Goal: Task Accomplishment & Management: Manage account settings

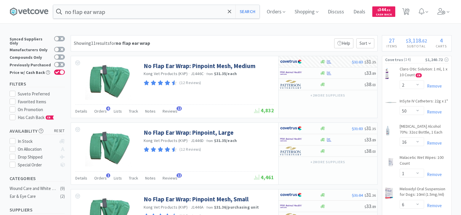
select select "2"
select select "50"
select select "16"
select select "1"
select select "6"
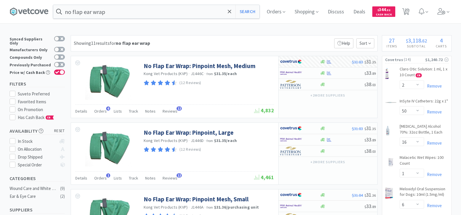
select select "2"
select select "1"
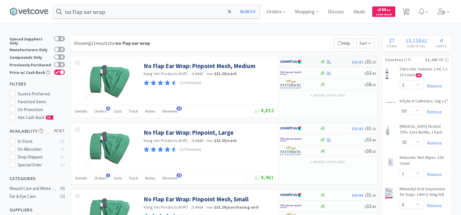
select select "1"
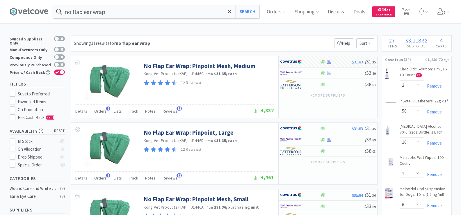
select select "10"
select select "1"
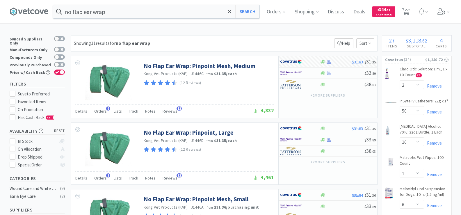
select select "200"
select select "6"
select select "10"
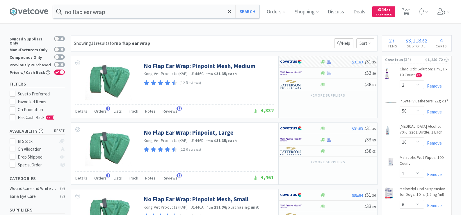
select select "1"
click at [130, 9] on input "no flap ear wrap" at bounding box center [156, 11] width 206 height 13
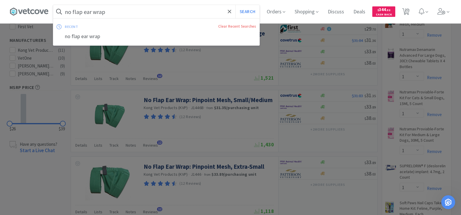
scroll to position [176, 0]
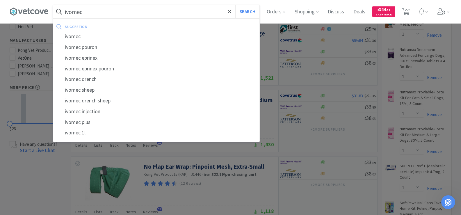
click at [235, 5] on button "Search" at bounding box center [247, 11] width 24 height 13
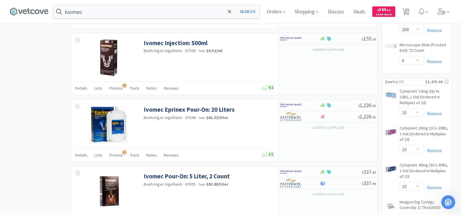
scroll to position [872, 0]
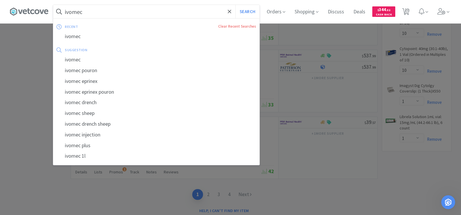
click at [93, 10] on input "ivomec" at bounding box center [156, 11] width 206 height 13
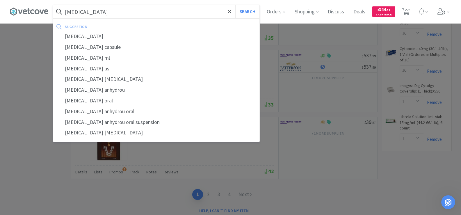
type input "[MEDICAL_DATA]"
click at [235, 5] on button "Search" at bounding box center [247, 11] width 24 height 13
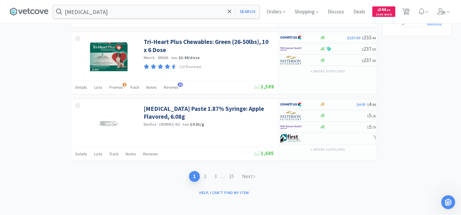
scroll to position [959, 0]
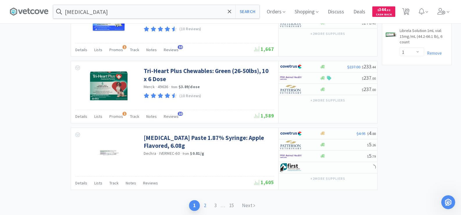
click at [203, 206] on link "2" at bounding box center [205, 205] width 10 height 11
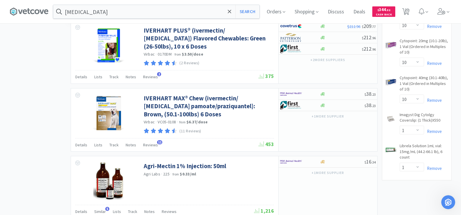
scroll to position [899, 0]
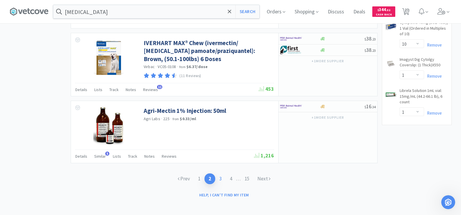
click at [220, 177] on link "3" at bounding box center [220, 178] width 10 height 11
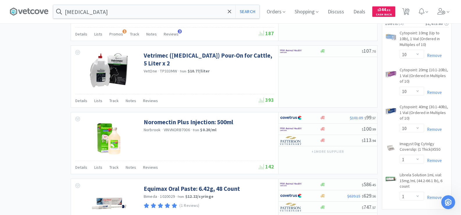
scroll to position [894, 0]
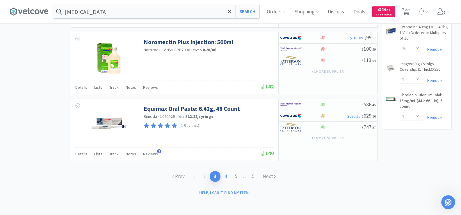
click at [225, 173] on link "4" at bounding box center [225, 176] width 10 height 11
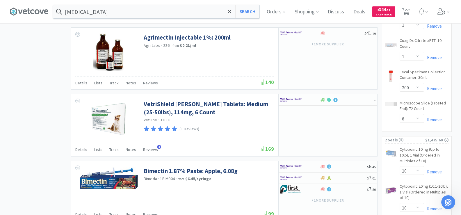
scroll to position [814, 0]
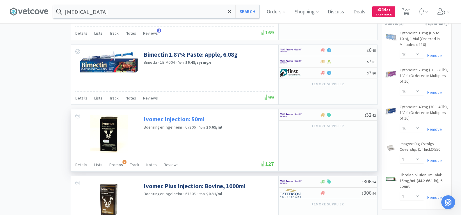
click at [184, 121] on link "Ivomec Injection: 50ml" at bounding box center [174, 119] width 61 height 8
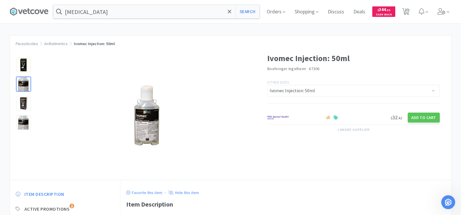
click at [22, 83] on div at bounding box center [23, 84] width 15 height 15
click at [145, 129] on img at bounding box center [147, 115] width 33 height 63
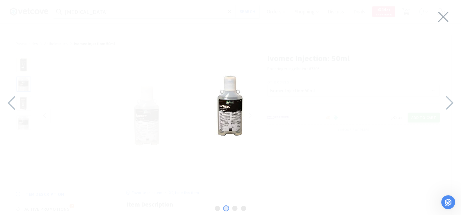
click at [233, 115] on img at bounding box center [230, 106] width 33 height 63
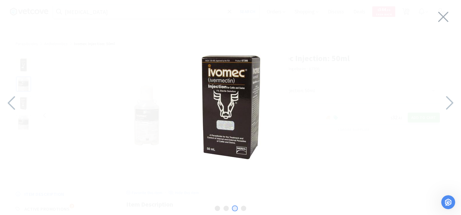
click at [233, 115] on div at bounding box center [0, 103] width 2766 height 206
click at [441, 17] on icon at bounding box center [443, 17] width 12 height 16
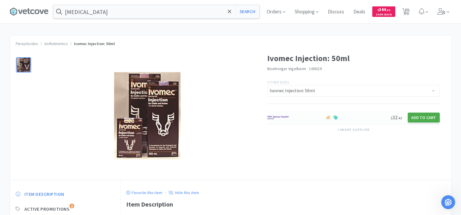
click at [416, 116] on button "Add to Cart" at bounding box center [424, 118] width 32 height 10
select select "1"
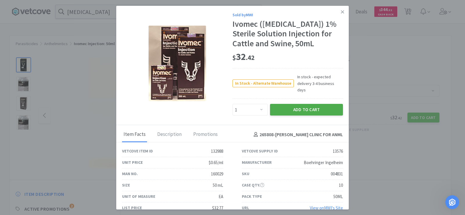
click at [321, 104] on button "Add to Cart" at bounding box center [306, 110] width 73 height 12
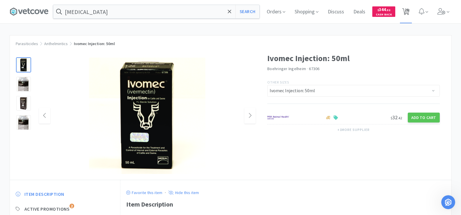
click at [409, 10] on span "28" at bounding box center [407, 9] width 4 height 23
select select "10"
select select "1"
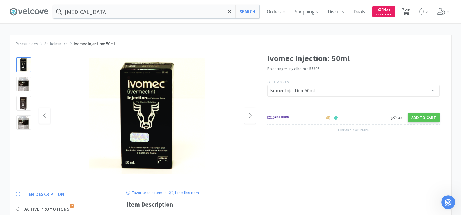
select select "1"
select select "200"
select select "6"
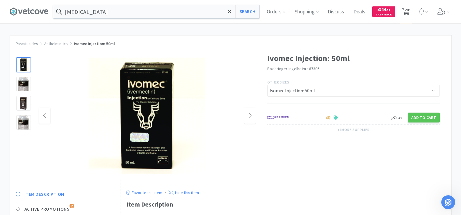
select select "2"
select select "50"
select select "16"
select select "1"
select select "6"
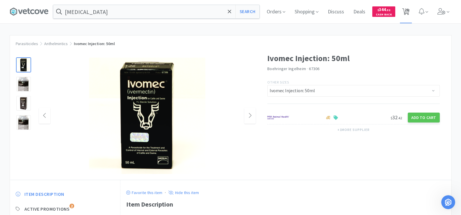
select select "2"
select select "1"
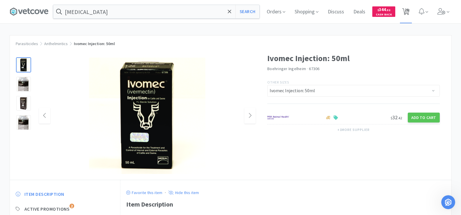
select select "1"
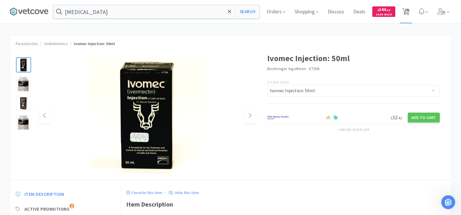
select select "1"
select select "10"
select select "1"
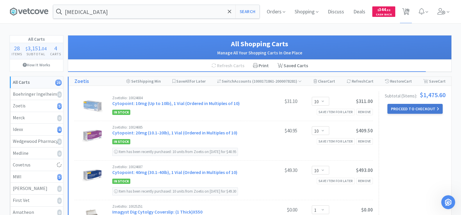
click at [415, 107] on button "Proceed to Checkout" at bounding box center [414, 109] width 55 height 10
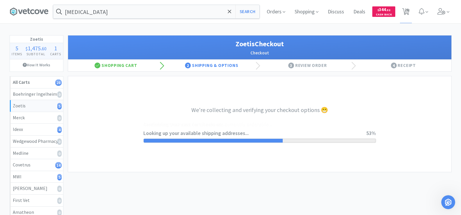
select select "invoice"
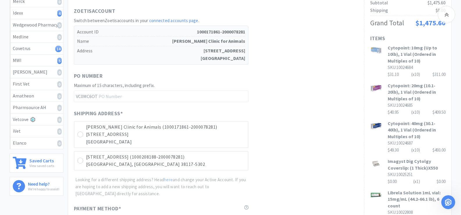
scroll to position [225, 0]
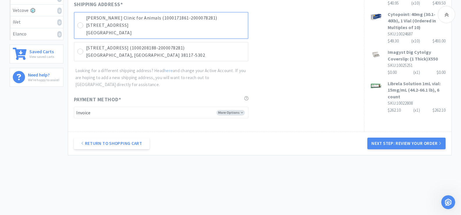
click at [82, 28] on div "[PERSON_NAME] Clinic for Animals (1000171861-2000078281) [STREET_ADDRESS]" at bounding box center [161, 25] width 174 height 27
click at [410, 143] on button "Next Step: Review Your Order" at bounding box center [406, 144] width 78 height 12
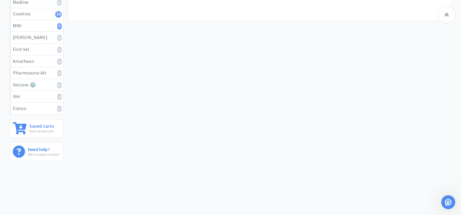
scroll to position [0, 0]
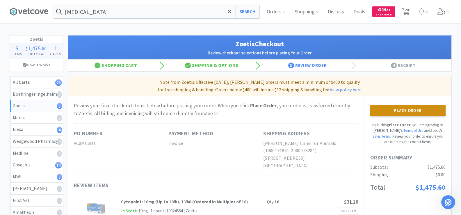
click at [415, 112] on button "Place Order" at bounding box center [407, 111] width 75 height 12
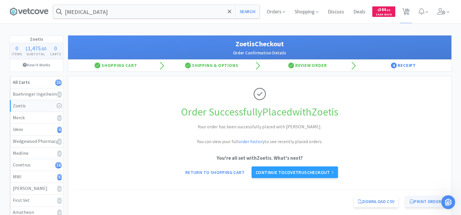
click at [427, 200] on button "Print Order" at bounding box center [425, 202] width 40 height 12
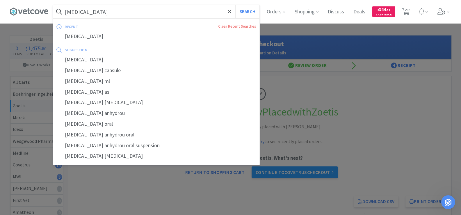
click at [102, 12] on input "[MEDICAL_DATA]" at bounding box center [156, 11] width 206 height 13
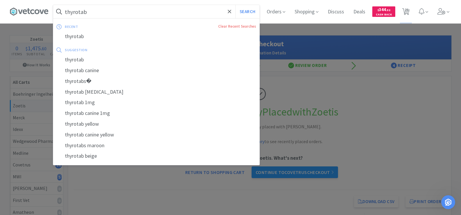
type input "thyrotab"
click at [235, 5] on button "Search" at bounding box center [247, 11] width 24 height 13
select select "2"
select select "50"
select select "16"
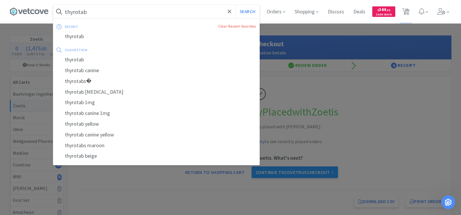
select select "1"
select select "6"
select select "2"
select select "1"
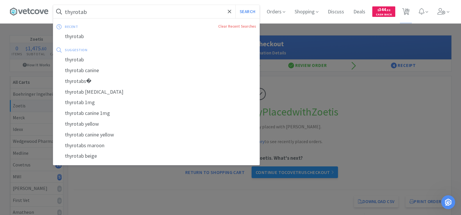
select select "1"
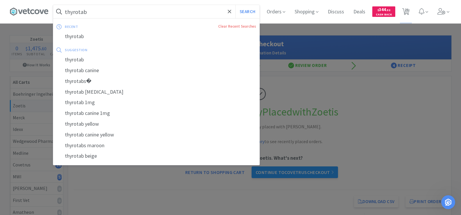
select select "1"
select select "10"
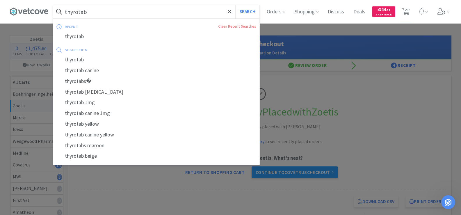
select select "1"
select select "200"
select select "6"
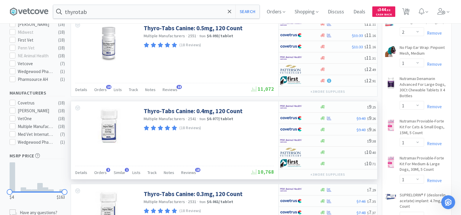
scroll to position [262, 0]
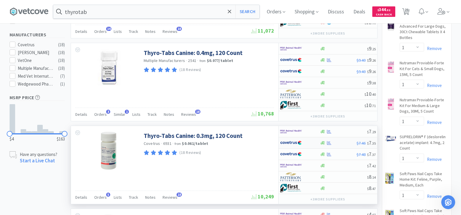
click at [327, 143] on div at bounding box center [329, 143] width 6 height 4
select select "1"
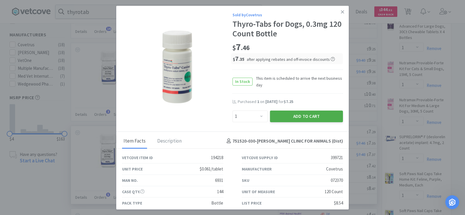
click at [286, 115] on button "Add to Cart" at bounding box center [306, 117] width 73 height 12
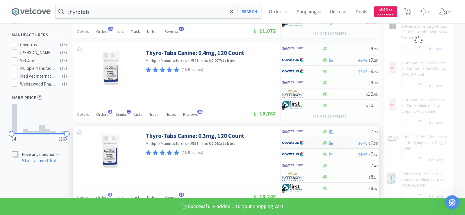
select select "1"
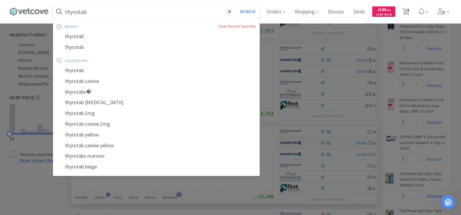
click at [145, 12] on input "thyrotab" at bounding box center [156, 11] width 206 height 13
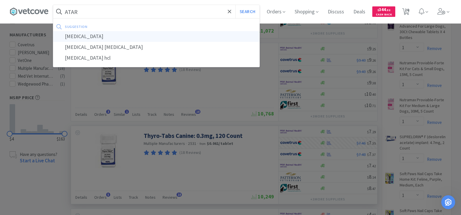
click at [117, 34] on div "[MEDICAL_DATA]" at bounding box center [156, 36] width 206 height 11
type input "[MEDICAL_DATA]"
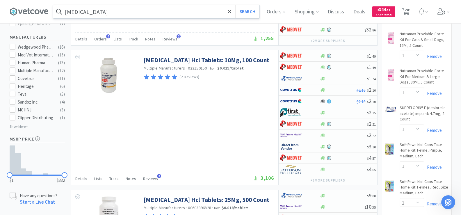
scroll to position [349, 0]
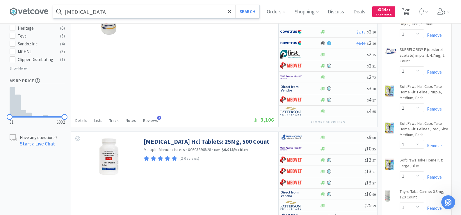
click at [406, 15] on span "24" at bounding box center [407, 9] width 4 height 23
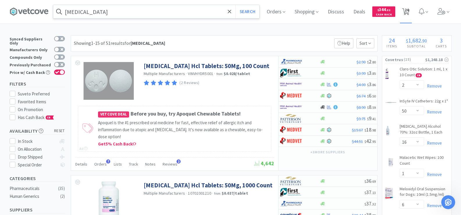
select select "1"
select select "200"
select select "6"
select select "2"
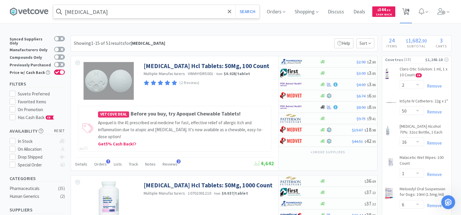
select select "50"
select select "16"
select select "1"
select select "6"
select select "2"
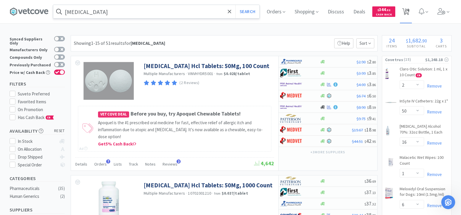
select select "1"
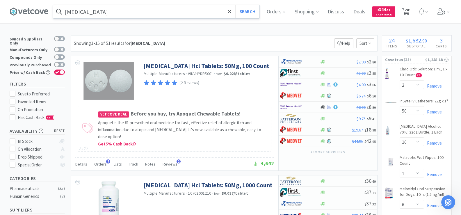
select select "1"
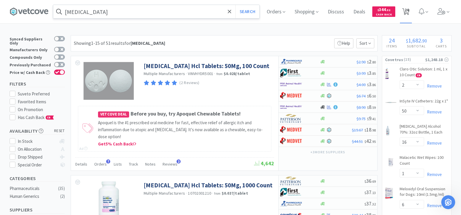
select select "1"
select select "10"
select select "1"
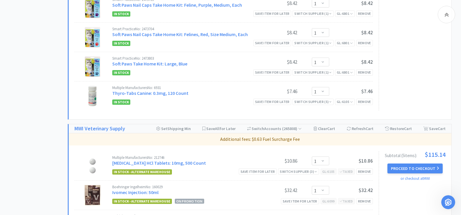
scroll to position [756, 0]
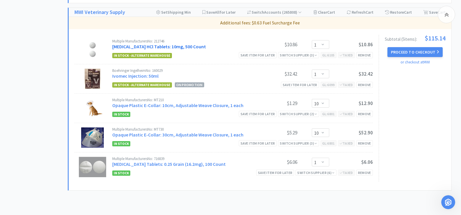
click at [152, 44] on link "[MEDICAL_DATA] HCl Tablets: 10mg, 500 Count" at bounding box center [159, 47] width 94 height 6
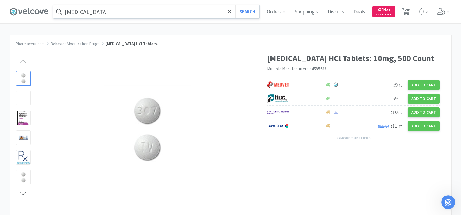
scroll to position [87, 0]
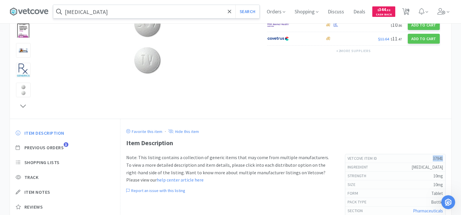
drag, startPoint x: 418, startPoint y: 158, endPoint x: 445, endPoint y: 157, distance: 26.2
click at [445, 157] on div "Vetcove Item Id 37941" at bounding box center [395, 158] width 100 height 9
copy h5 "37941"
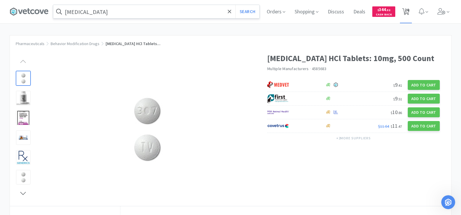
click at [409, 12] on span "24" at bounding box center [407, 9] width 4 height 23
select select "1"
select select "200"
select select "6"
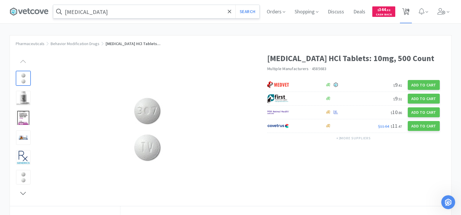
select select "2"
select select "50"
select select "16"
select select "1"
select select "6"
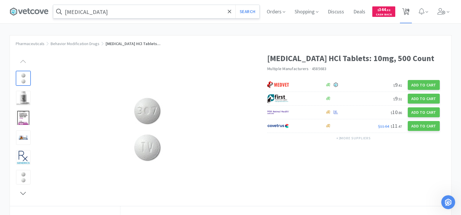
select select "2"
select select "1"
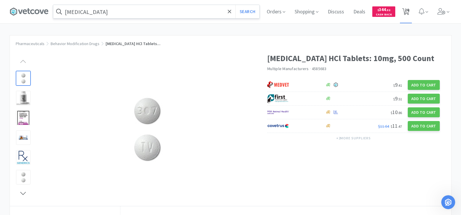
select select "1"
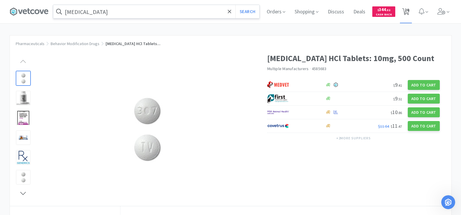
select select "1"
select select "10"
select select "1"
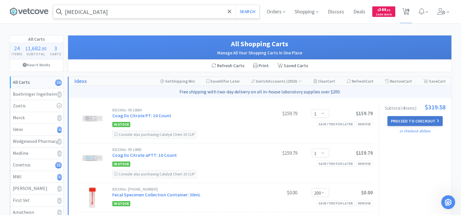
click at [414, 120] on button "Proceed to Checkout" at bounding box center [414, 121] width 55 height 10
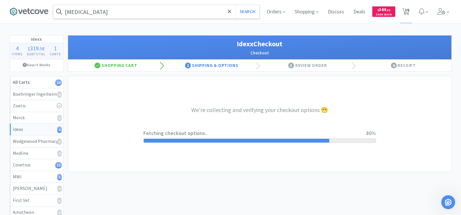
select select "904"
select select "003"
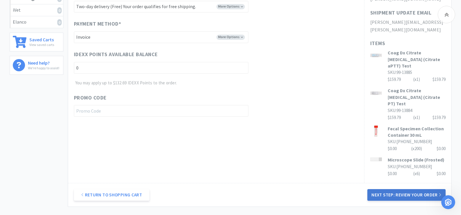
click at [416, 189] on button "Next Step: Review Your Order" at bounding box center [406, 195] width 78 height 12
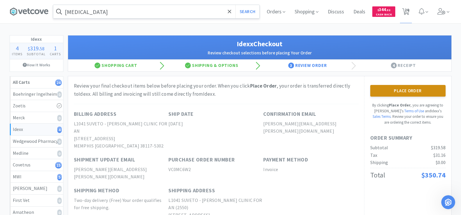
click at [412, 93] on button "Place Order" at bounding box center [407, 91] width 75 height 12
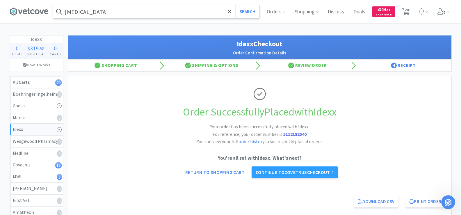
scroll to position [58, 0]
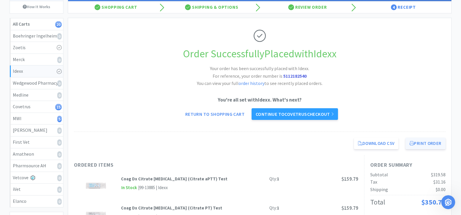
click at [421, 143] on button "Print Order" at bounding box center [425, 144] width 40 height 12
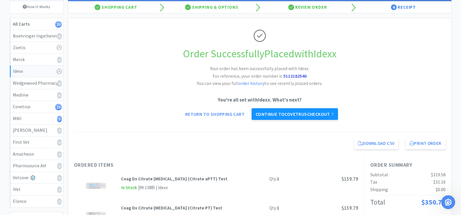
click at [302, 116] on link "Continue to Covetrus checkout" at bounding box center [295, 114] width 86 height 12
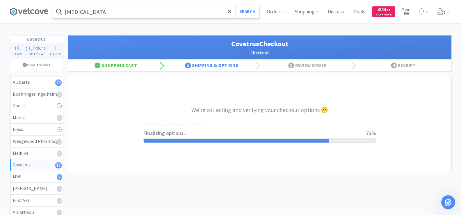
select select "ACCOUNT"
select select "cvt-standard-net"
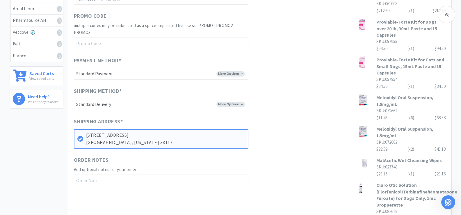
scroll to position [320, 0]
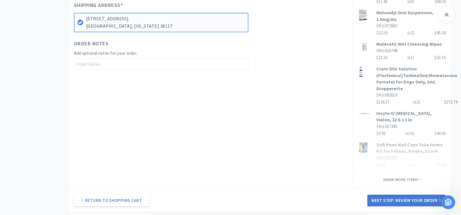
click at [408, 195] on button "Next Step: Review Your Order" at bounding box center [406, 201] width 78 height 12
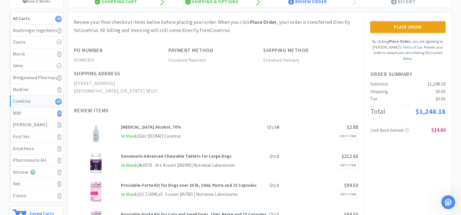
scroll to position [0, 0]
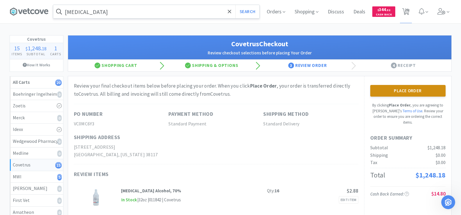
click at [399, 86] on button "Place Order" at bounding box center [407, 91] width 75 height 12
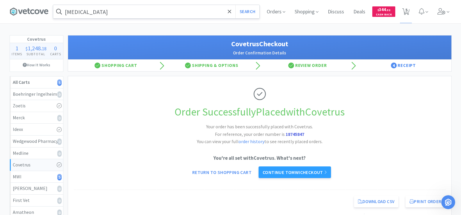
scroll to position [116, 0]
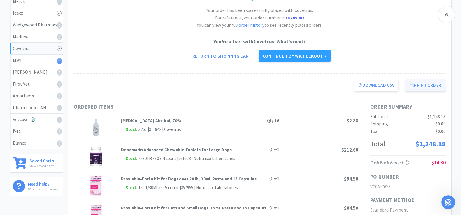
click at [419, 85] on button "Print Order" at bounding box center [425, 85] width 40 height 12
click at [297, 58] on link "Continue to MWI checkout" at bounding box center [295, 56] width 72 height 12
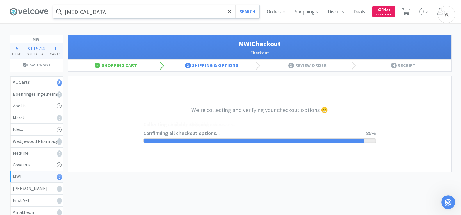
select select "STD_"
select select "RPS"
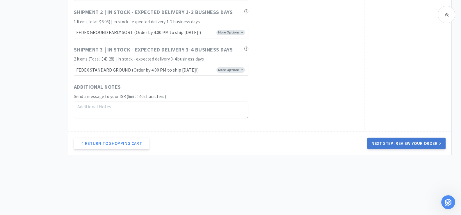
click at [413, 143] on button "Next Step: Review Your Order" at bounding box center [406, 144] width 78 height 12
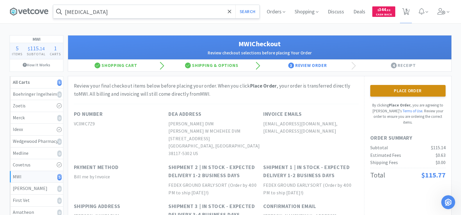
click at [407, 88] on button "Place Order" at bounding box center [407, 91] width 75 height 12
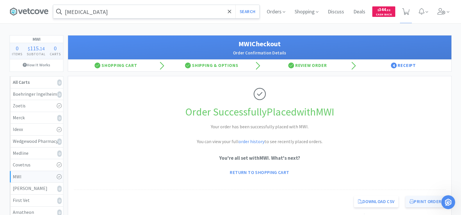
click at [425, 200] on button "Print Order" at bounding box center [425, 202] width 40 height 12
click at [44, 166] on div "Covetrus" at bounding box center [36, 165] width 47 height 8
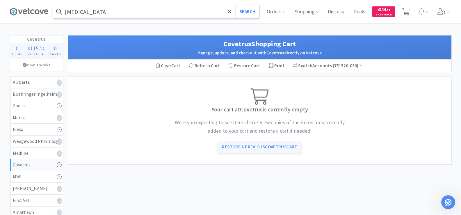
click at [276, 147] on link "Restore a Previous Covetrus Cart" at bounding box center [259, 147] width 83 height 12
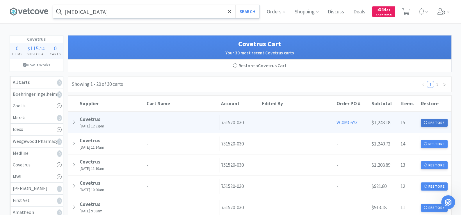
click at [433, 123] on button "Restore" at bounding box center [434, 123] width 27 height 8
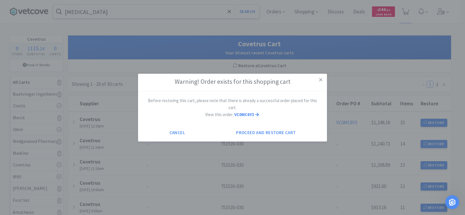
click at [249, 112] on strong "VC0MC6Y3" at bounding box center [246, 115] width 25 height 6
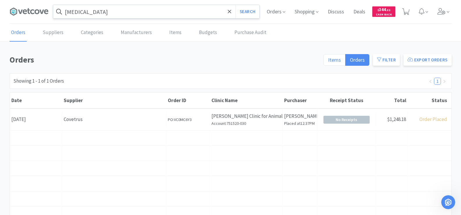
click at [336, 63] on label "Items" at bounding box center [334, 60] width 22 height 12
click at [328, 62] on input "Items" at bounding box center [328, 62] width 0 height 0
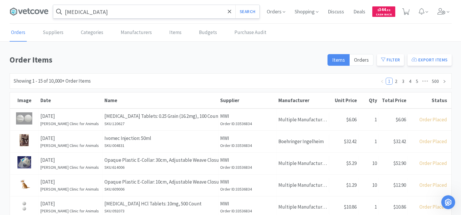
click at [23, 33] on link "Orders" at bounding box center [18, 33] width 17 height 18
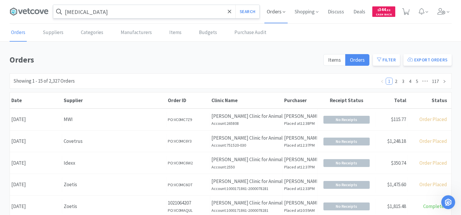
click at [270, 10] on span "Orders" at bounding box center [275, 11] width 23 height 23
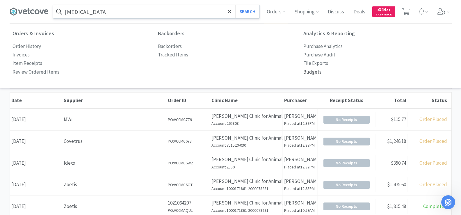
click at [306, 73] on p "Budgets" at bounding box center [312, 72] width 18 height 8
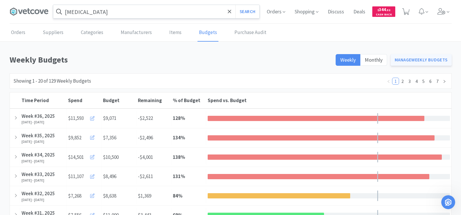
click at [409, 63] on link "Manage Weekly Budgets" at bounding box center [421, 60] width 61 height 12
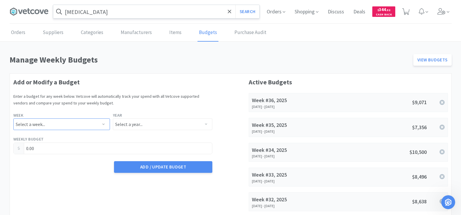
click at [55, 122] on select "Select a week... Week 1 ([DATE] - [DATE]) Week 2 ([DATE] - [DATE]) Week 3 ([DAT…" at bounding box center [61, 124] width 97 height 12
select select "38"
click at [13, 118] on select "Select a week... Week 1 ([DATE] - [DATE]) Week 2 ([DATE] - [DATE]) Week 3 ([DAT…" at bounding box center [61, 124] width 97 height 12
click at [143, 127] on select "Select a year... 2023 2024 2025 2026 2027 2028 2029 2030 2031 2032 2033 2034" at bounding box center [162, 124] width 99 height 12
select select "2025"
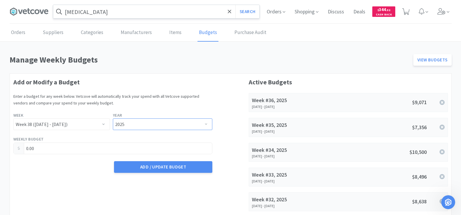
click at [113, 118] on select "Select a year... 2023 2024 2025 2026 2027 2028 2029 2030 2031 2032 2033 2034" at bounding box center [162, 124] width 99 height 12
drag, startPoint x: 79, startPoint y: 149, endPoint x: 23, endPoint y: 157, distance: 56.1
click at [23, 157] on form "Add or Modify a Budget Enter a budget for any week below. Vetcove will automati…" at bounding box center [112, 125] width 199 height 97
type input "8,760.00"
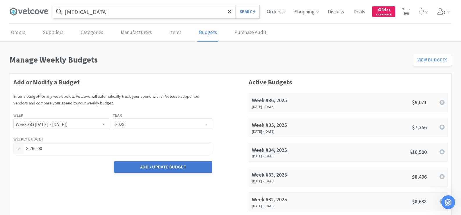
click at [155, 164] on button "Add / Update Budget" at bounding box center [163, 167] width 98 height 12
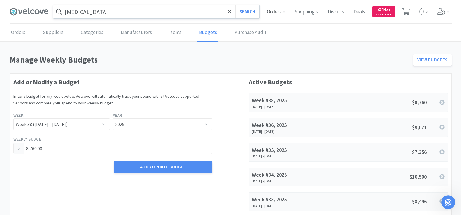
click at [268, 12] on span "Orders" at bounding box center [275, 11] width 23 height 23
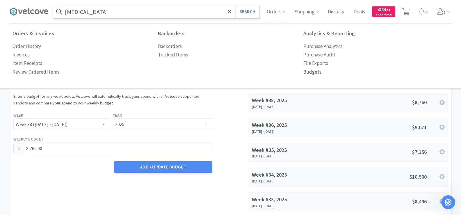
click at [305, 73] on p "Budgets" at bounding box center [312, 72] width 18 height 8
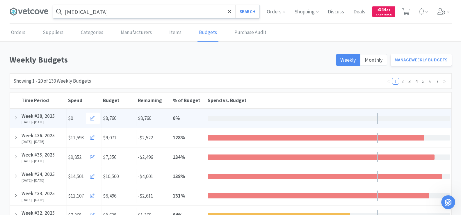
click at [62, 122] on div "[DATE] - [DATE]" at bounding box center [43, 122] width 43 height 4
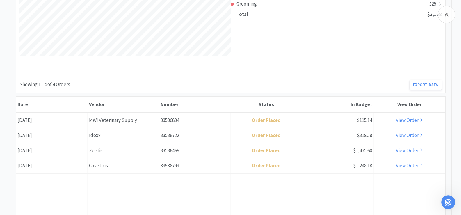
scroll to position [233, 0]
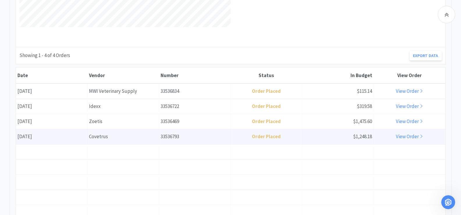
click at [411, 134] on link "View Order" at bounding box center [409, 136] width 27 height 6
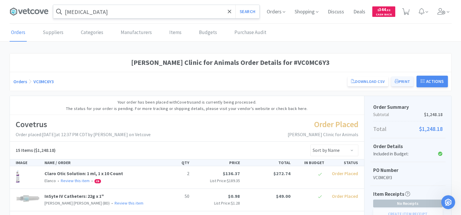
click at [405, 81] on button "Print" at bounding box center [402, 81] width 22 height 10
